Goal: Check status: Check status

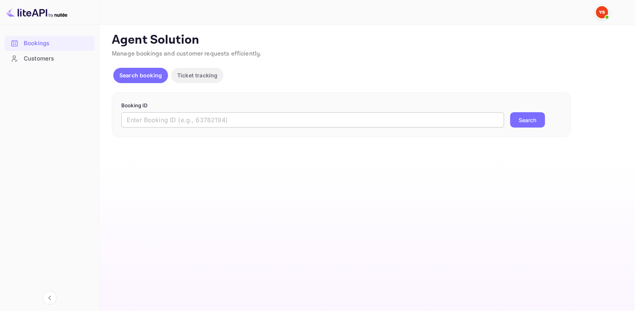
click at [194, 117] on input "text" at bounding box center [312, 119] width 383 height 15
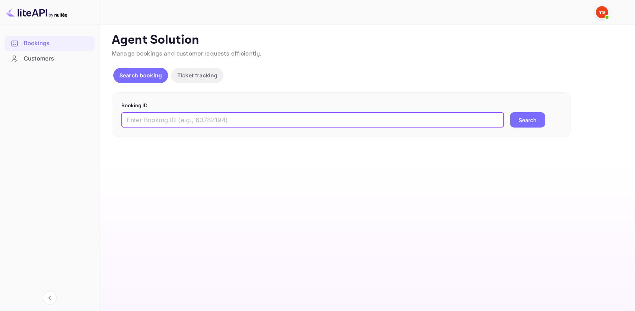
paste input "9601907"
type input "9601907"
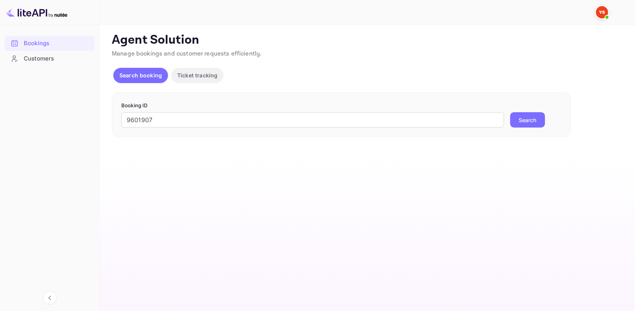
click at [526, 128] on div "Booking ID 9601907 ​ Search" at bounding box center [341, 114] width 459 height 45
click at [526, 115] on button "Search" at bounding box center [527, 119] width 35 height 15
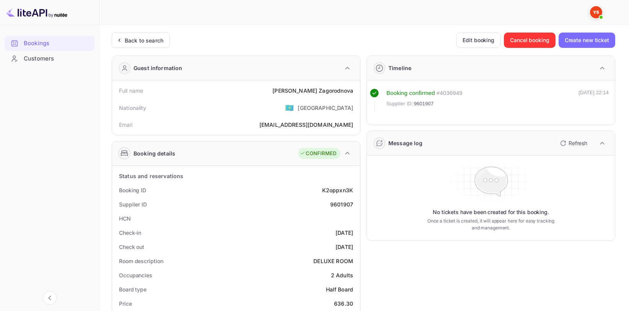
click at [324, 90] on div "[PERSON_NAME]" at bounding box center [312, 90] width 81 height 8
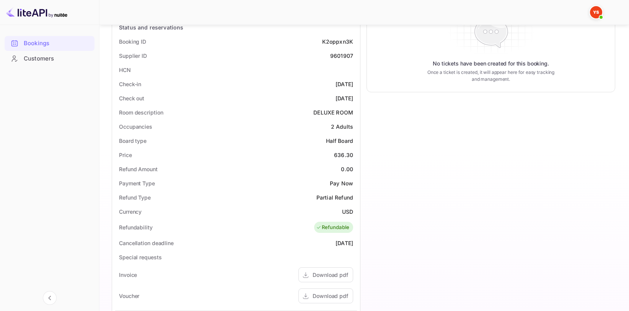
scroll to position [153, 0]
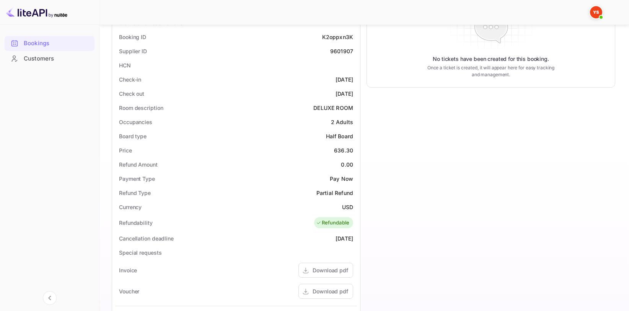
click at [342, 49] on div "9601907" at bounding box center [341, 51] width 23 height 8
copy div "9601907"
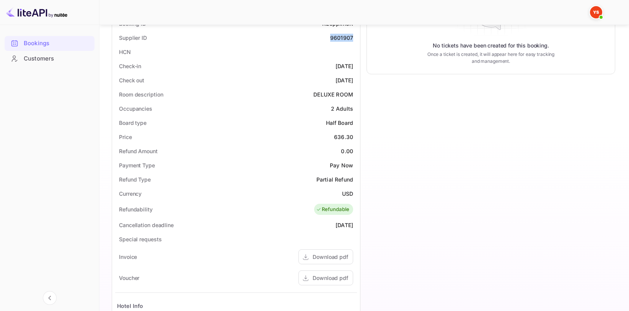
scroll to position [191, 0]
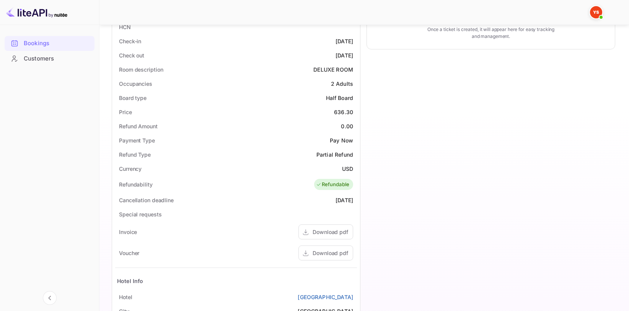
click at [346, 108] on div "636.30" at bounding box center [343, 112] width 19 height 8
click at [344, 109] on div "636.30" at bounding box center [343, 112] width 19 height 8
copy div "636.30"
click at [351, 169] on div "USD" at bounding box center [347, 169] width 11 height 8
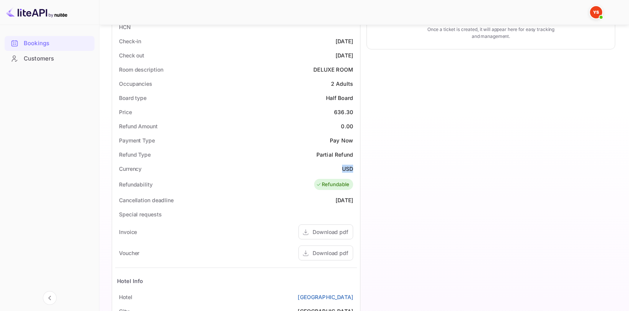
click at [351, 169] on div "USD" at bounding box center [347, 169] width 11 height 8
copy div "USD"
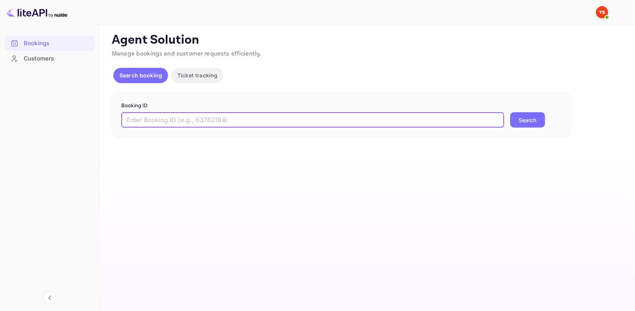
click at [179, 125] on input "text" at bounding box center [312, 119] width 383 height 15
click at [346, 171] on main "Unsaved Changes Ticket Affiliate URL https://www.nuitee.com/ Business partner n…" at bounding box center [366, 168] width 535 height 286
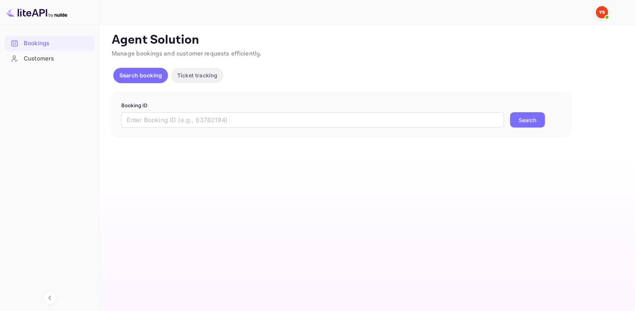
click at [206, 106] on p "Booking ID" at bounding box center [341, 106] width 440 height 8
click at [184, 121] on input "text" at bounding box center [312, 119] width 383 height 15
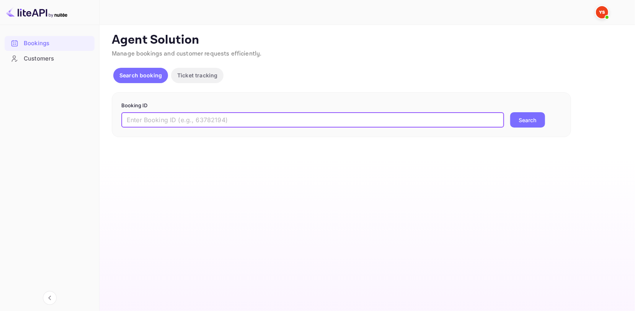
paste input "9474944"
type input "9474944"
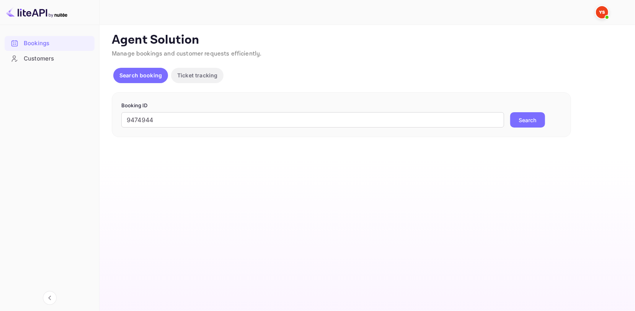
click at [529, 118] on button "Search" at bounding box center [527, 119] width 35 height 15
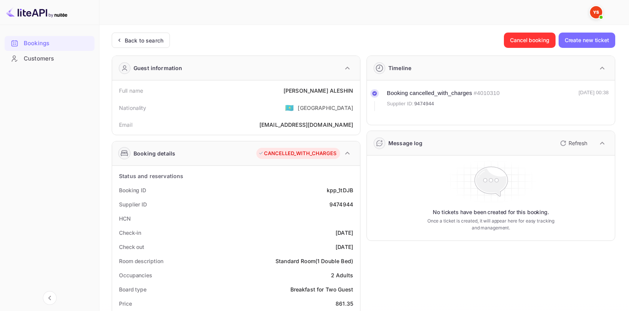
click at [336, 88] on div "SERGEI ALESHIN" at bounding box center [319, 90] width 70 height 8
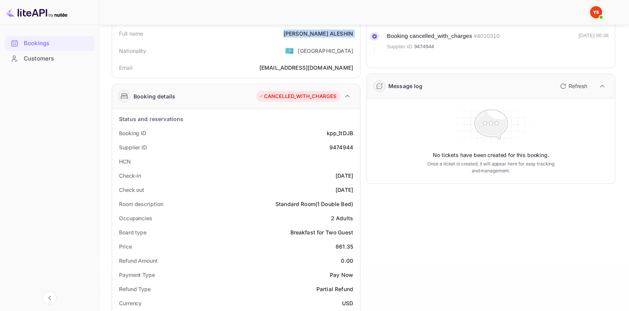
scroll to position [115, 0]
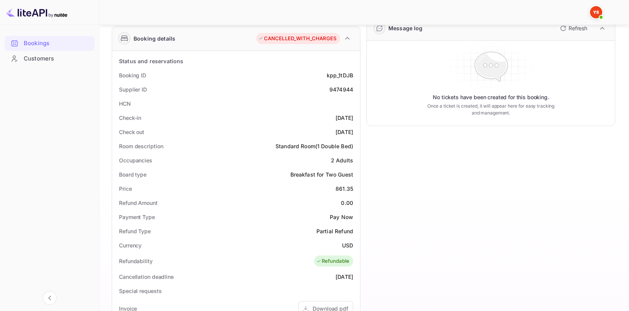
click at [335, 89] on div "9474944" at bounding box center [341, 89] width 24 height 8
copy div "9474944"
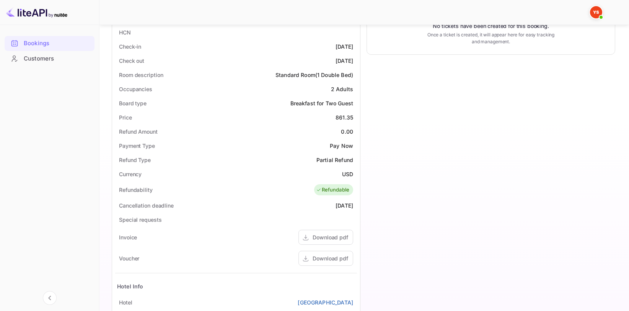
scroll to position [191, 0]
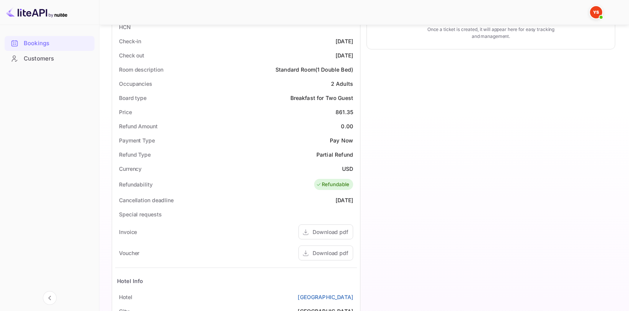
click at [347, 106] on div "Price 861.35" at bounding box center [236, 112] width 242 height 14
click at [346, 111] on div "861.35" at bounding box center [345, 112] width 18 height 8
copy div "861.35"
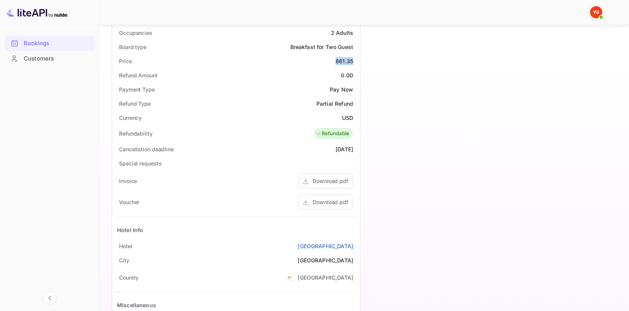
scroll to position [268, 0]
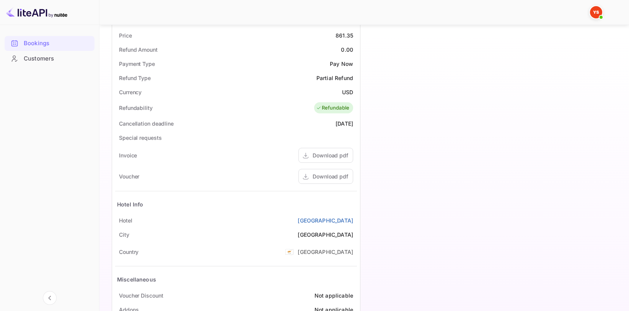
click at [348, 91] on div "USD" at bounding box center [347, 92] width 11 height 8
copy div "USD"
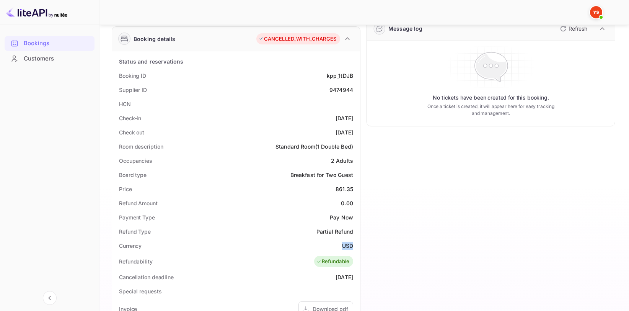
scroll to position [0, 0]
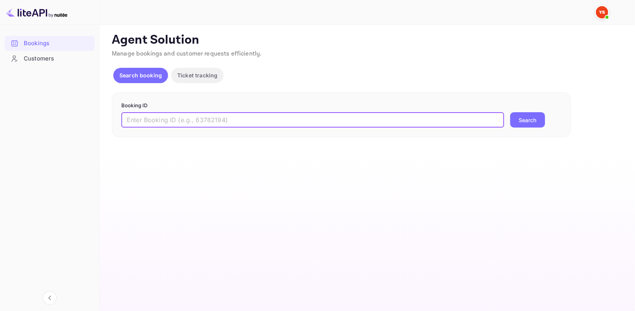
click at [300, 118] on input "text" at bounding box center [312, 119] width 383 height 15
type input "9602238"
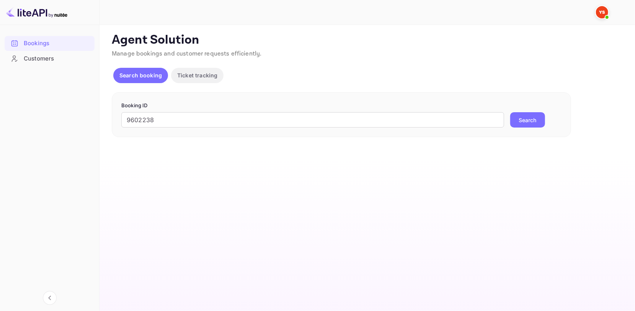
click at [533, 122] on button "Search" at bounding box center [527, 119] width 35 height 15
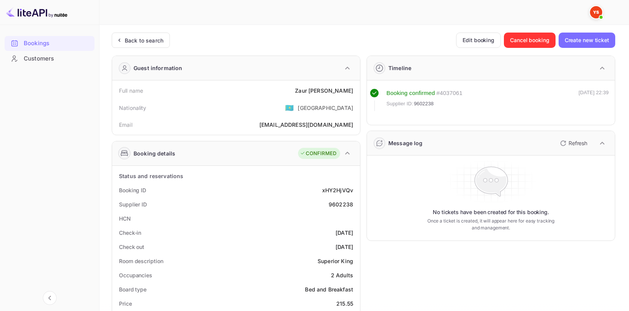
click at [326, 87] on div "Zaur Babaev" at bounding box center [324, 90] width 58 height 8
copy div "Zaur Babaev"
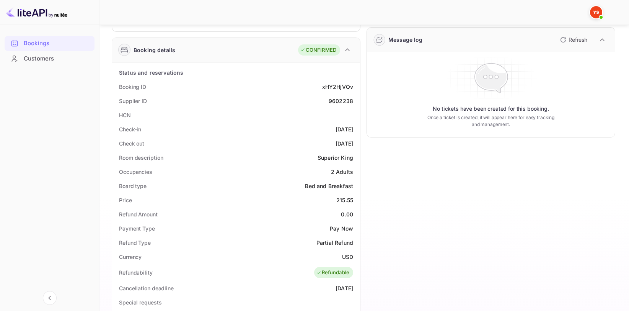
scroll to position [115, 0]
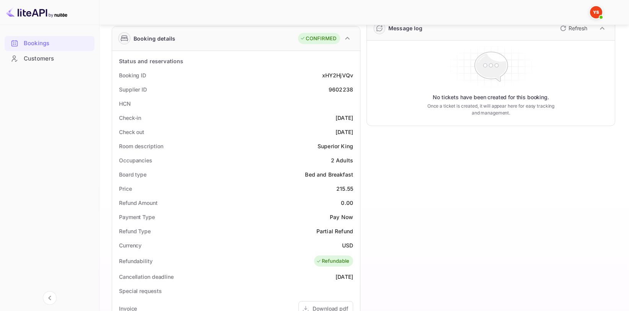
click at [342, 93] on div "Supplier ID 9602238" at bounding box center [236, 89] width 242 height 14
click at [341, 90] on div "9602238" at bounding box center [341, 89] width 24 height 8
copy div "9602238"
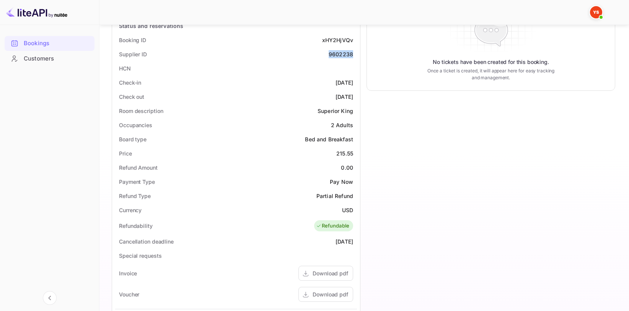
scroll to position [153, 0]
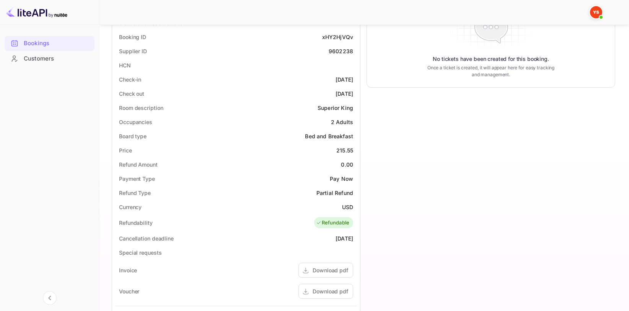
click at [338, 148] on div "215.55" at bounding box center [344, 150] width 17 height 8
copy div "215.55"
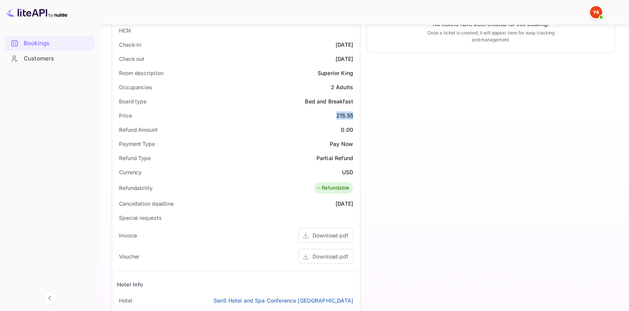
scroll to position [191, 0]
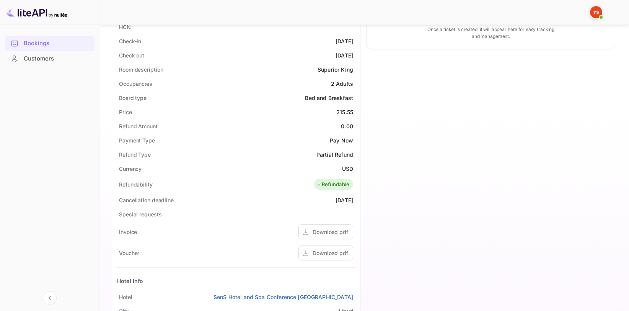
click at [345, 167] on div "USD" at bounding box center [347, 169] width 11 height 8
copy div "USD"
